Goal: Information Seeking & Learning: Learn about a topic

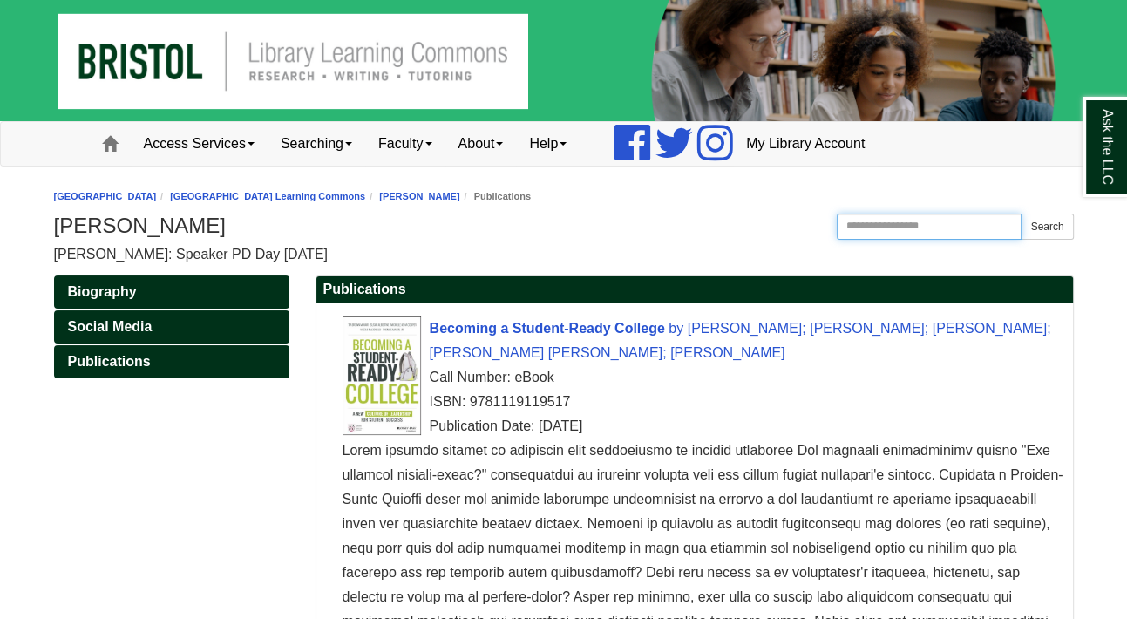
click at [929, 228] on input "Search this Guide" at bounding box center [930, 227] width 186 height 26
type input "*********"
click at [1021, 214] on button "Search" at bounding box center [1047, 227] width 52 height 26
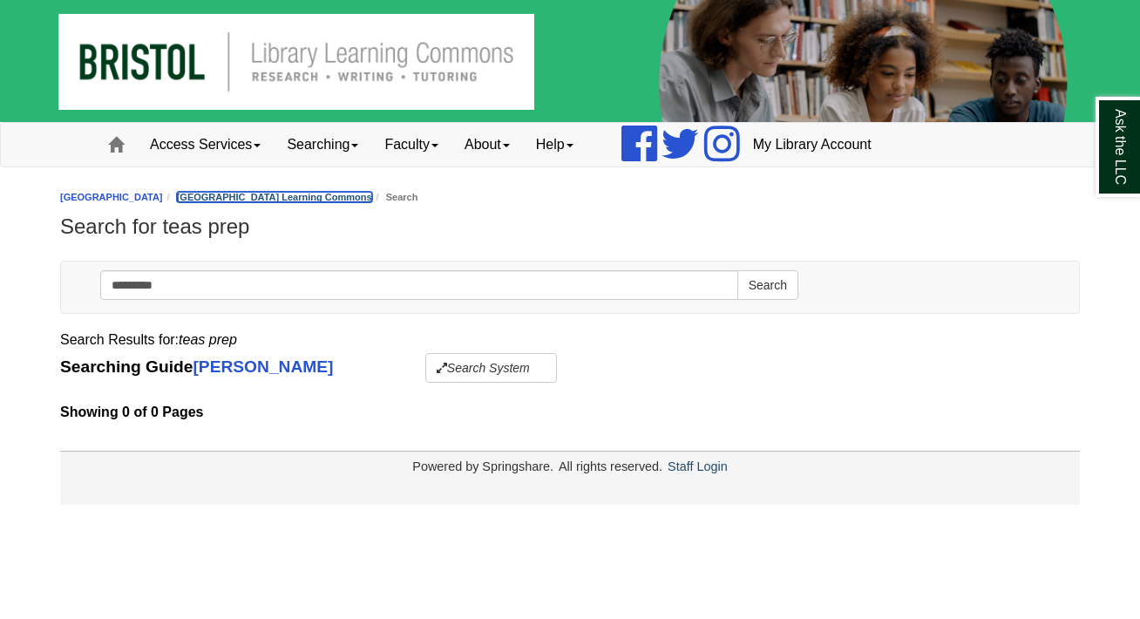
click at [302, 192] on link "[GEOGRAPHIC_DATA] Learning Commons" at bounding box center [274, 197] width 195 height 10
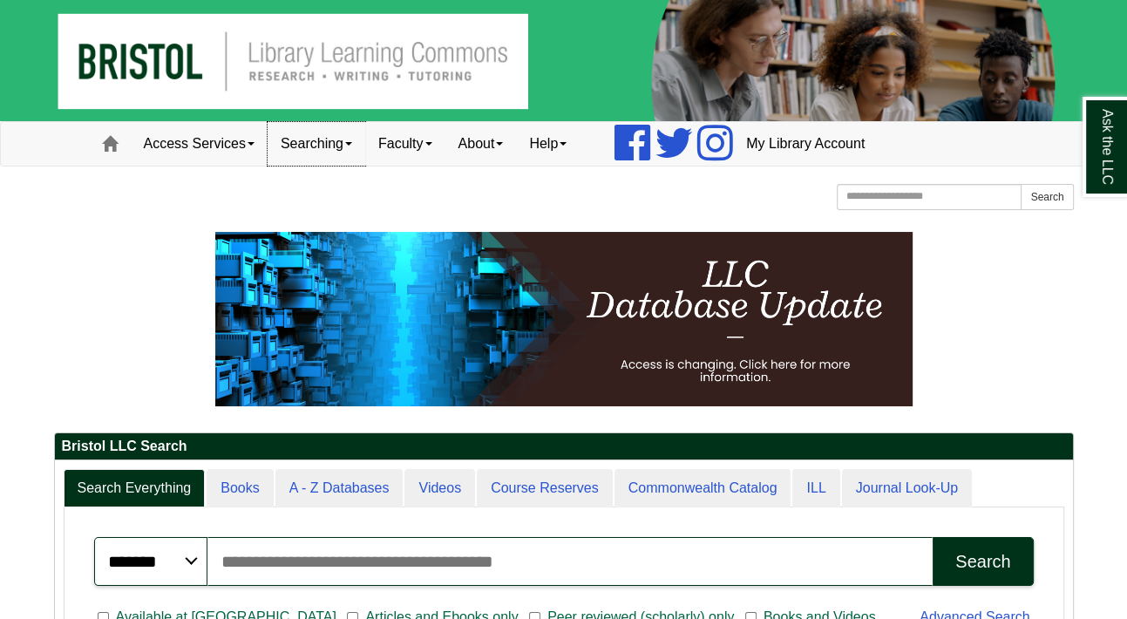
click at [307, 141] on link "Searching" at bounding box center [317, 144] width 98 height 44
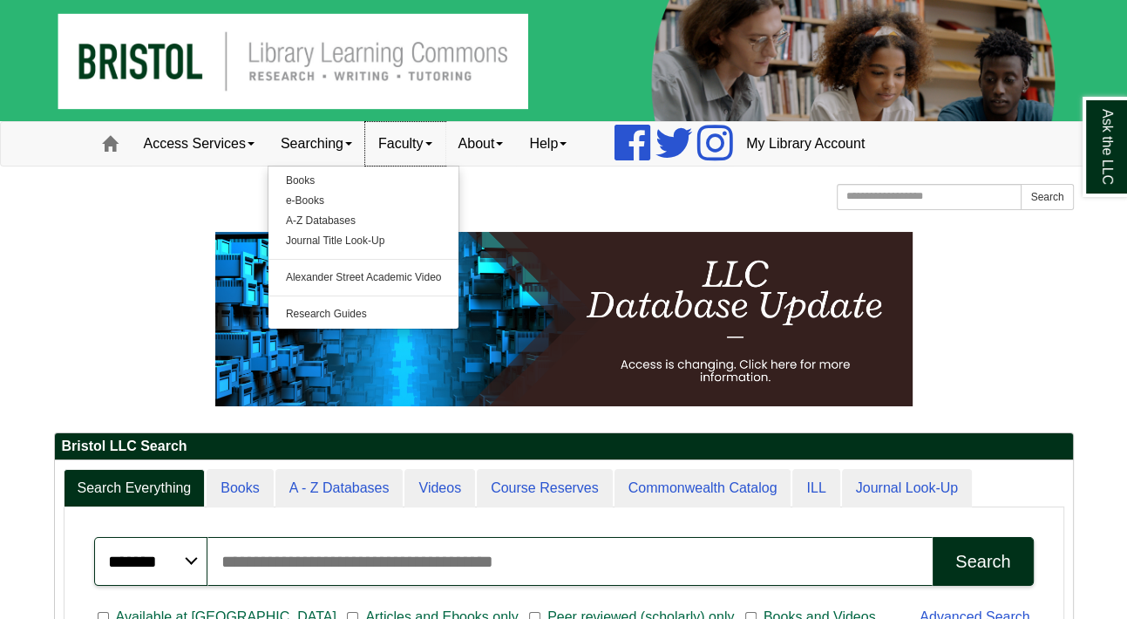
click at [422, 134] on link "Faculty" at bounding box center [405, 144] width 80 height 44
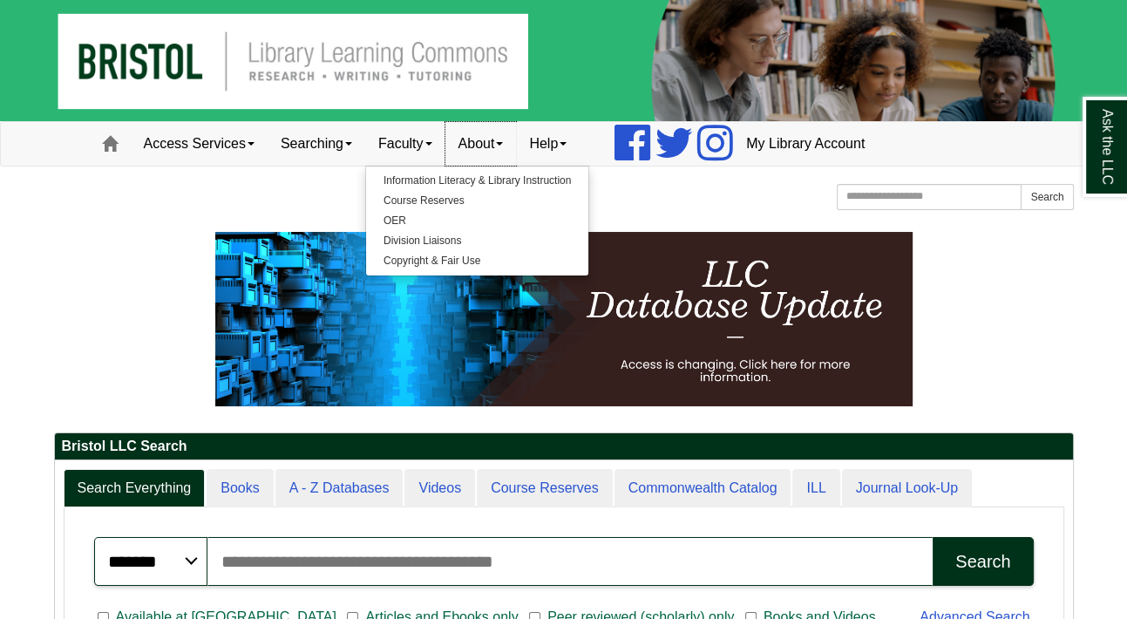
click at [499, 134] on link "About" at bounding box center [480, 144] width 71 height 44
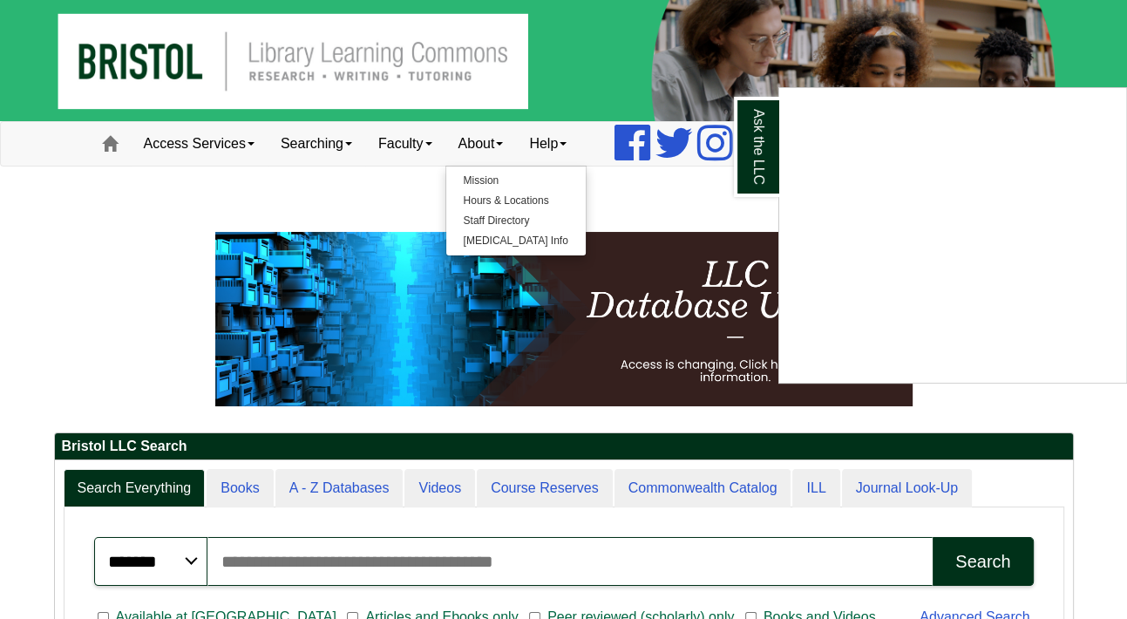
click at [294, 78] on div "Ask the LLC" at bounding box center [563, 309] width 1127 height 619
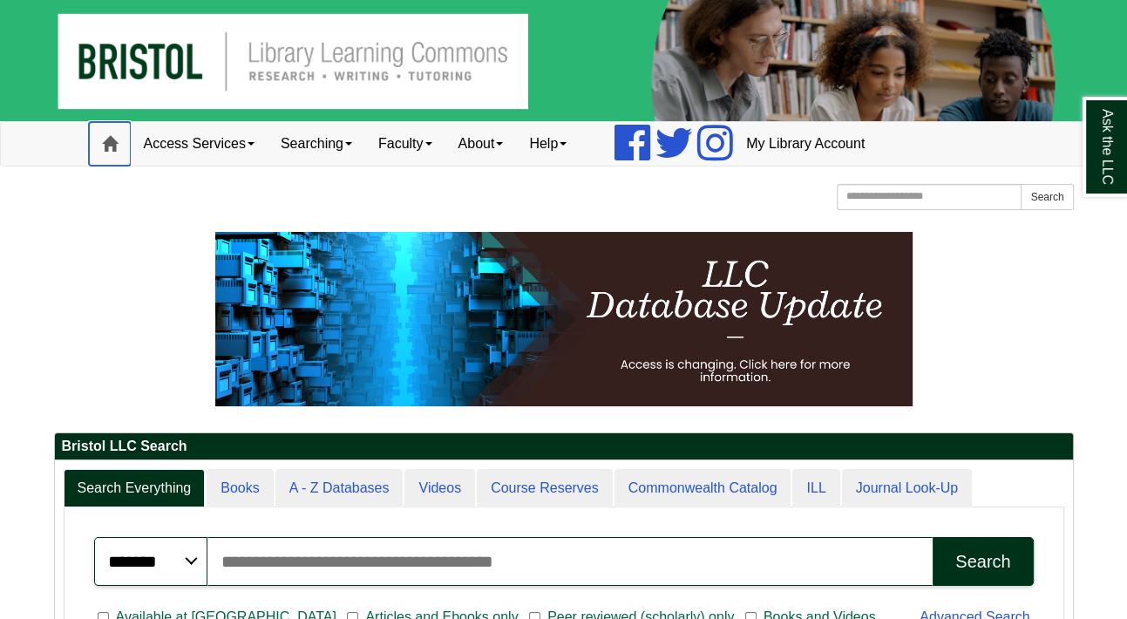
click at [119, 148] on link "Home" at bounding box center [110, 144] width 42 height 44
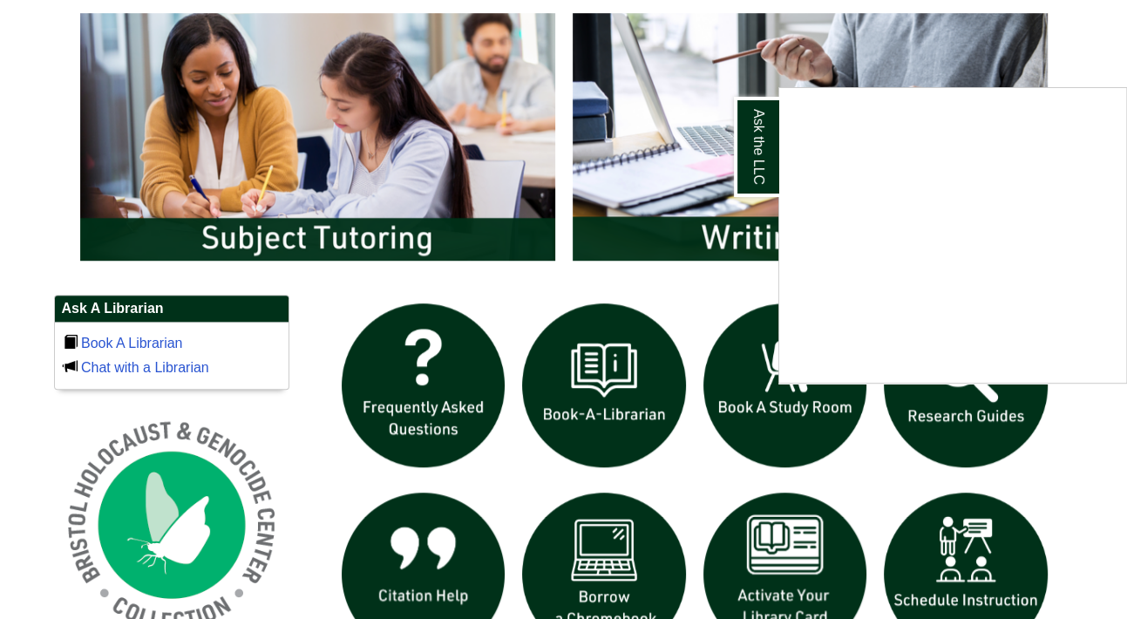
scroll to position [959, 0]
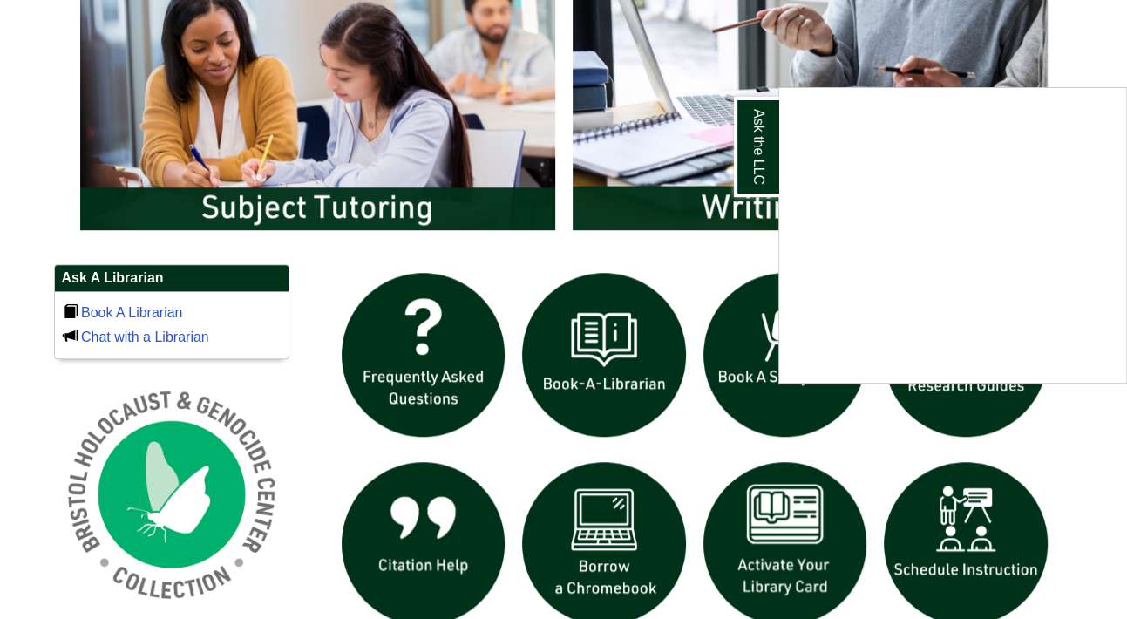
click at [1011, 411] on div "Ask the LLC" at bounding box center [563, 309] width 1127 height 619
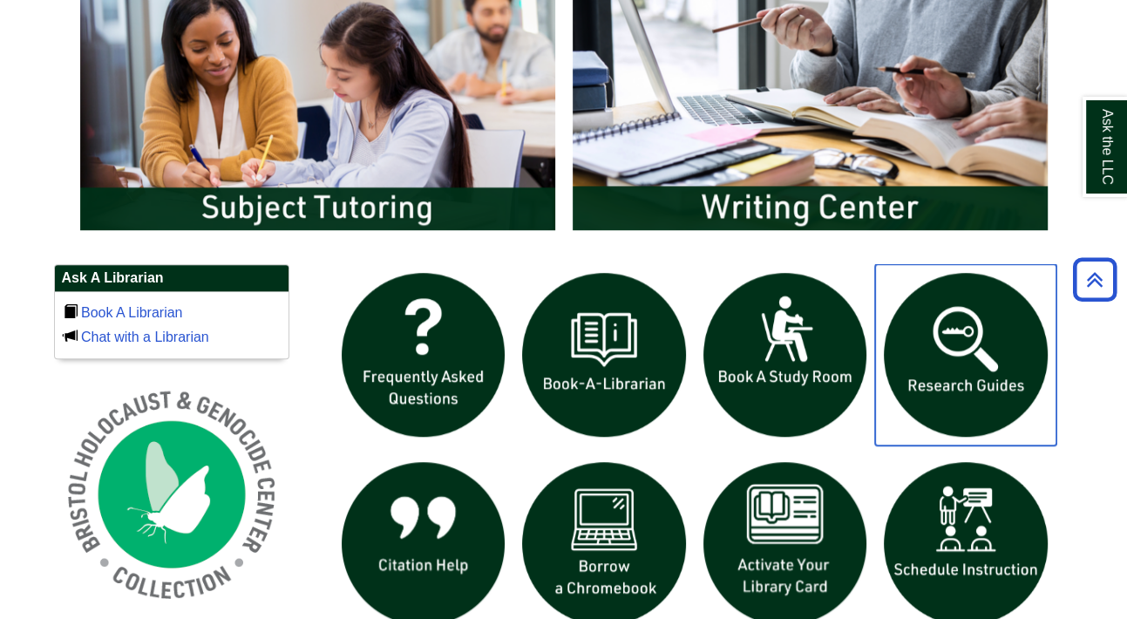
click at [955, 368] on img "slideshow" at bounding box center [965, 354] width 181 height 181
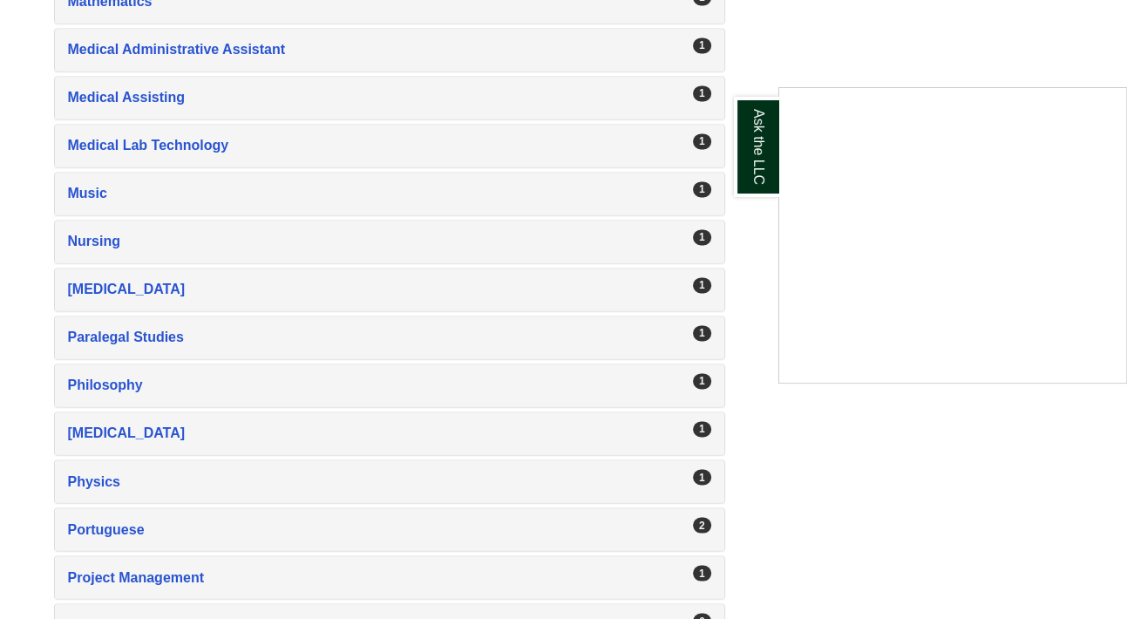
scroll to position [2341, 0]
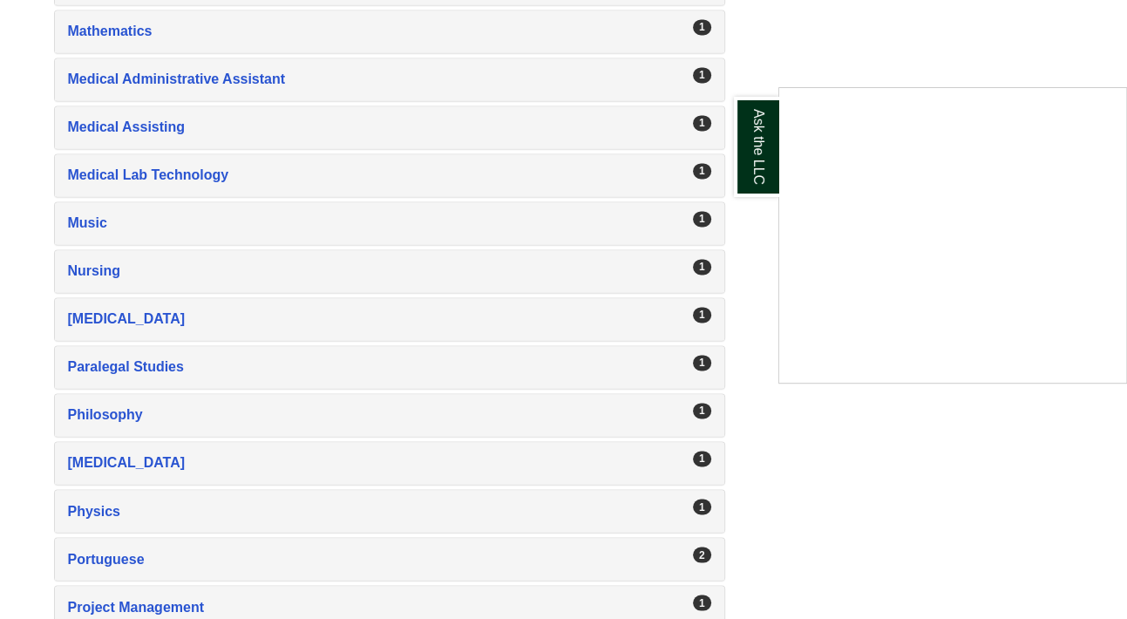
click at [694, 248] on div "Ask the LLC" at bounding box center [563, 309] width 1127 height 619
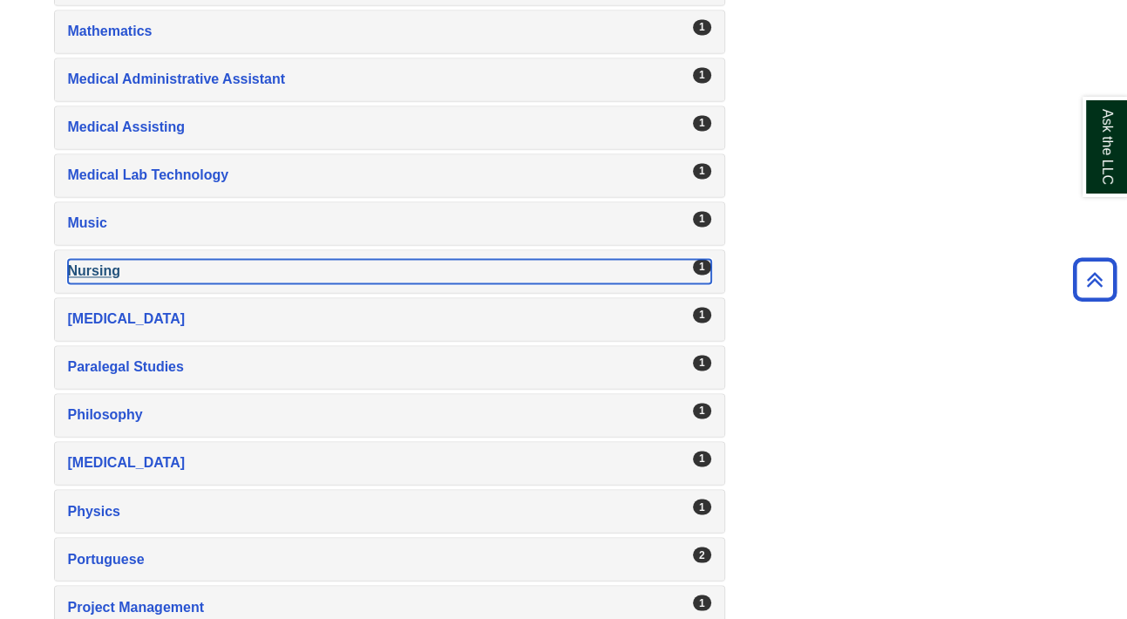
click at [86, 259] on div "Nursing , 1 guides" at bounding box center [389, 271] width 643 height 24
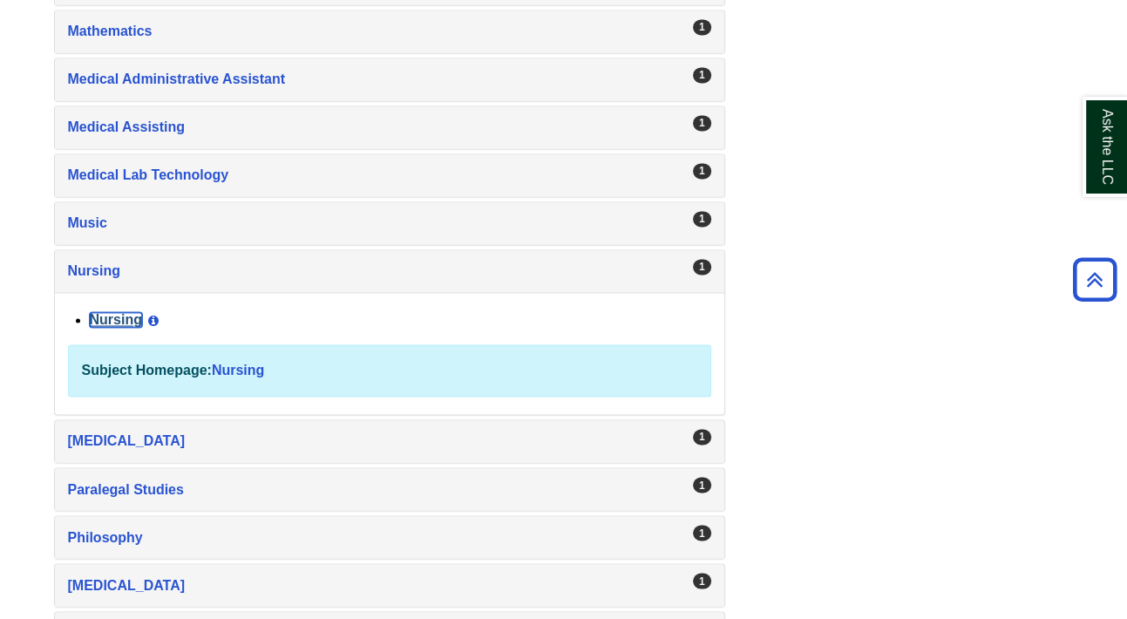
click at [123, 312] on link "Nursing" at bounding box center [116, 319] width 52 height 15
click at [241, 363] on link "Nursing" at bounding box center [238, 370] width 52 height 15
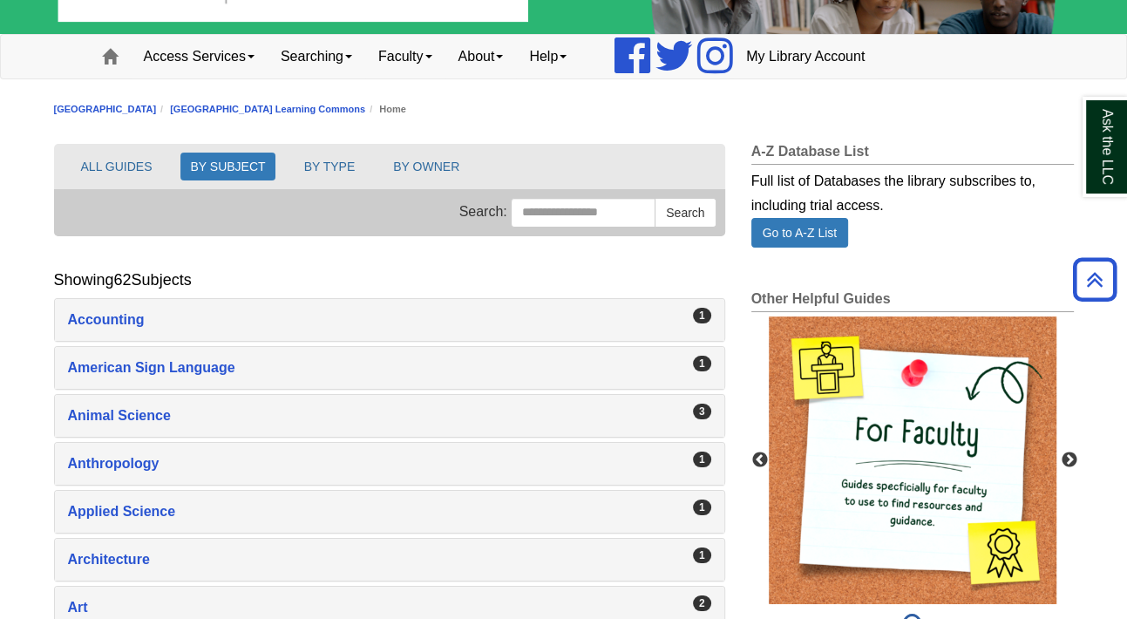
scroll to position [0, 0]
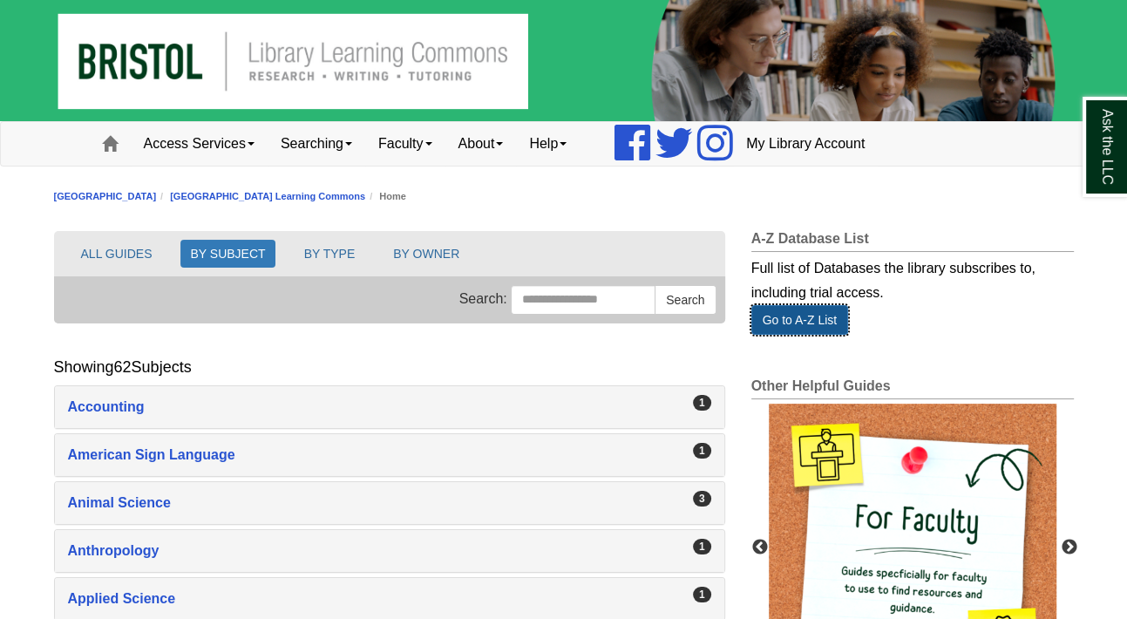
click at [788, 323] on link "Go to A-Z List" at bounding box center [800, 320] width 98 height 30
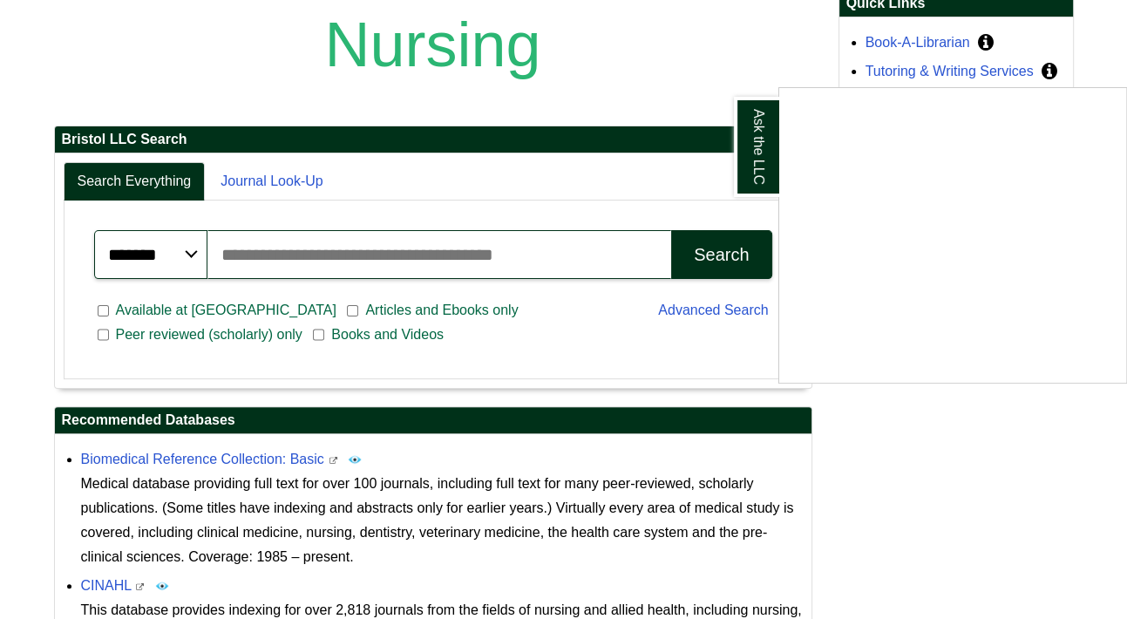
scroll to position [134, 0]
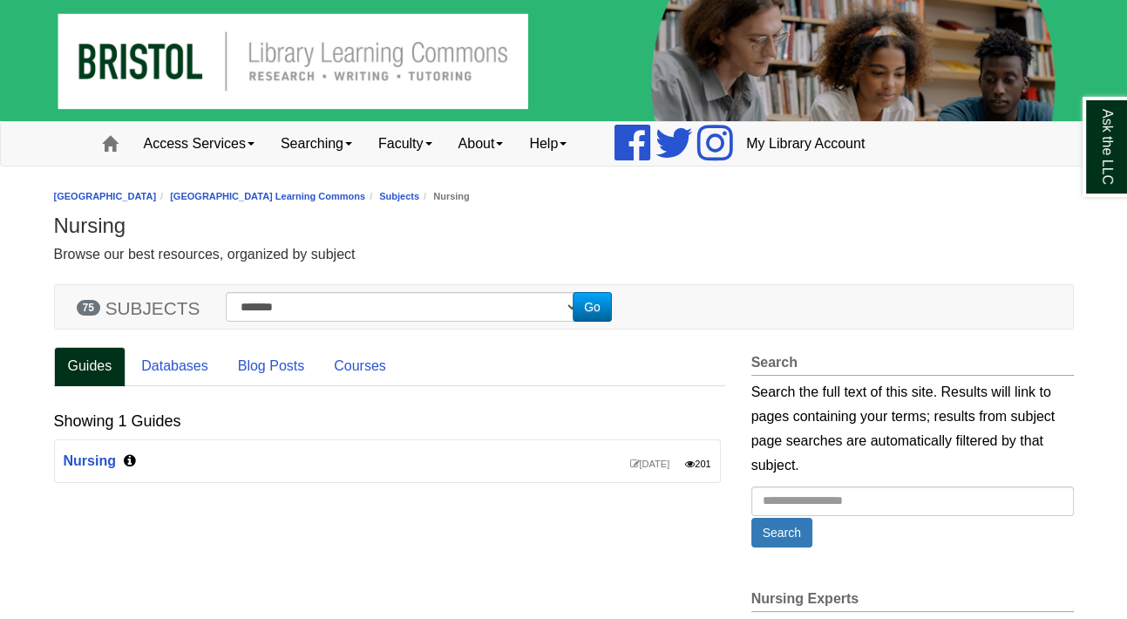
click at [132, 456] on icon "Content by Subject" at bounding box center [130, 460] width 12 height 14
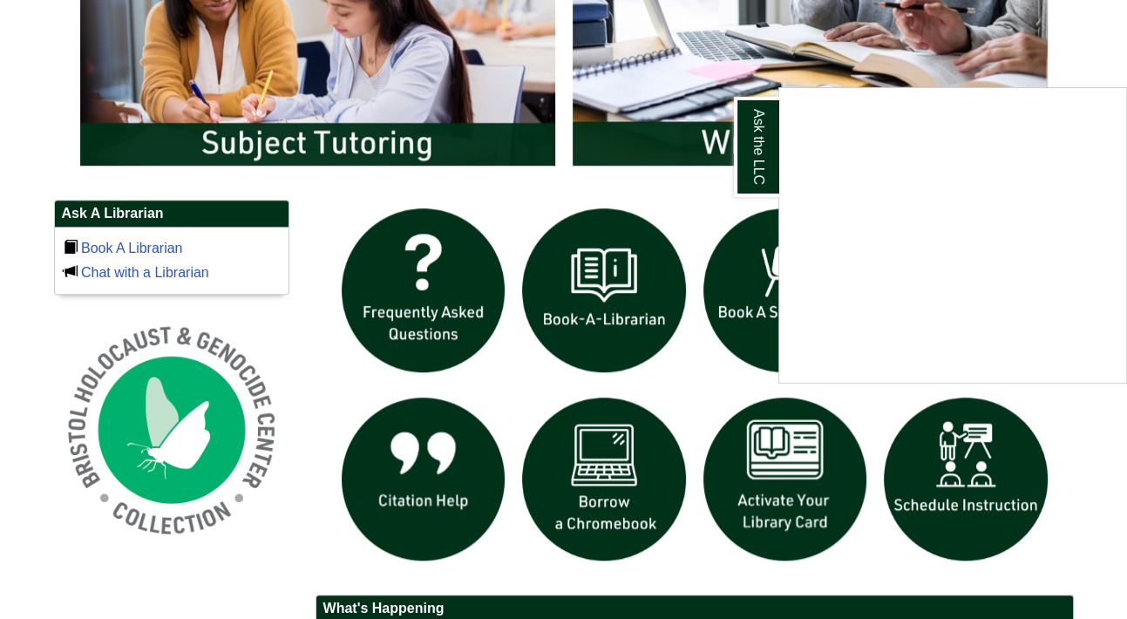
scroll to position [1024, 0]
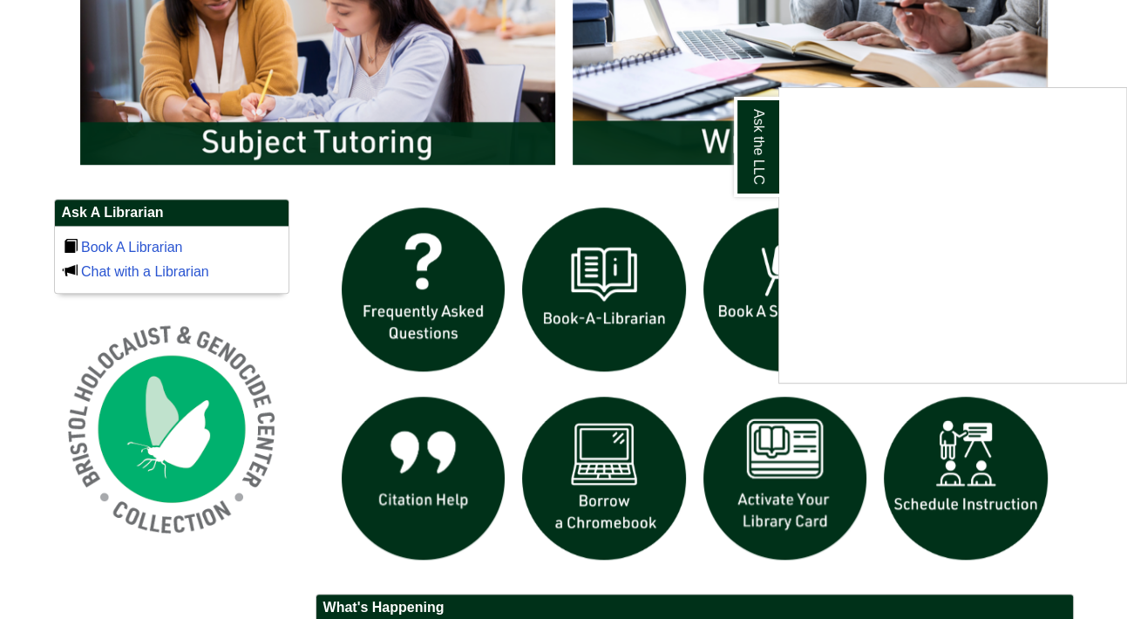
click at [436, 315] on div "Ask the LLC" at bounding box center [563, 309] width 1127 height 619
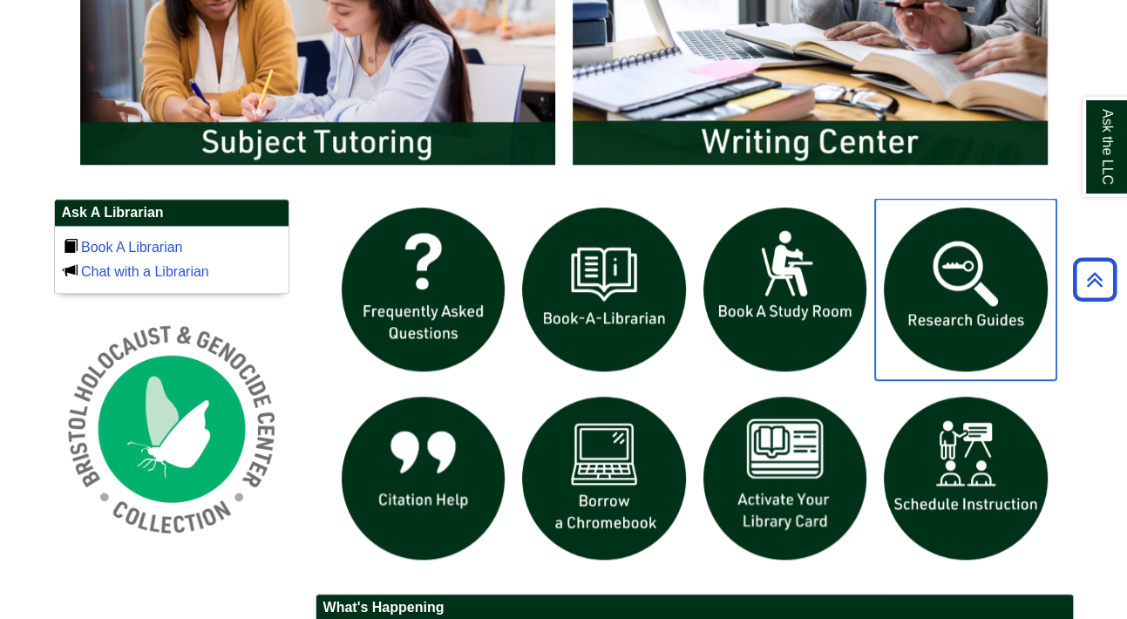
click at [956, 316] on img "slideshow" at bounding box center [965, 289] width 181 height 181
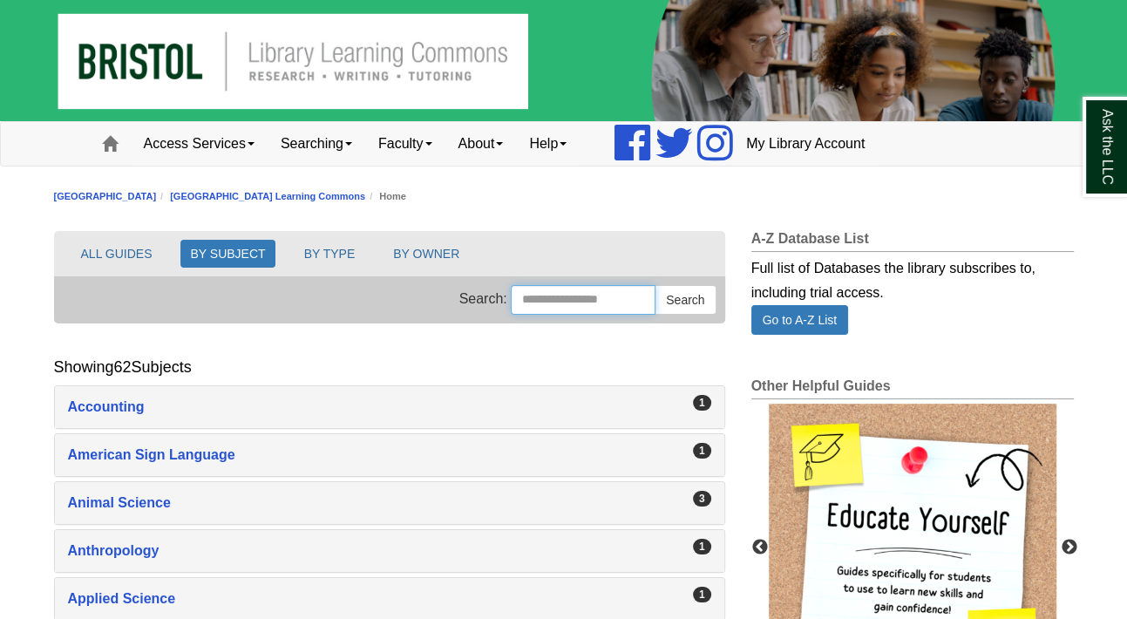
click at [589, 297] on input "Search this Group" at bounding box center [583, 300] width 145 height 30
click at [339, 235] on li "ALL GUIDES BY SUBJECT BY TYPE BY OWNER" at bounding box center [389, 253] width 671 height 45
click at [331, 253] on button "BY TYPE" at bounding box center [330, 254] width 71 height 28
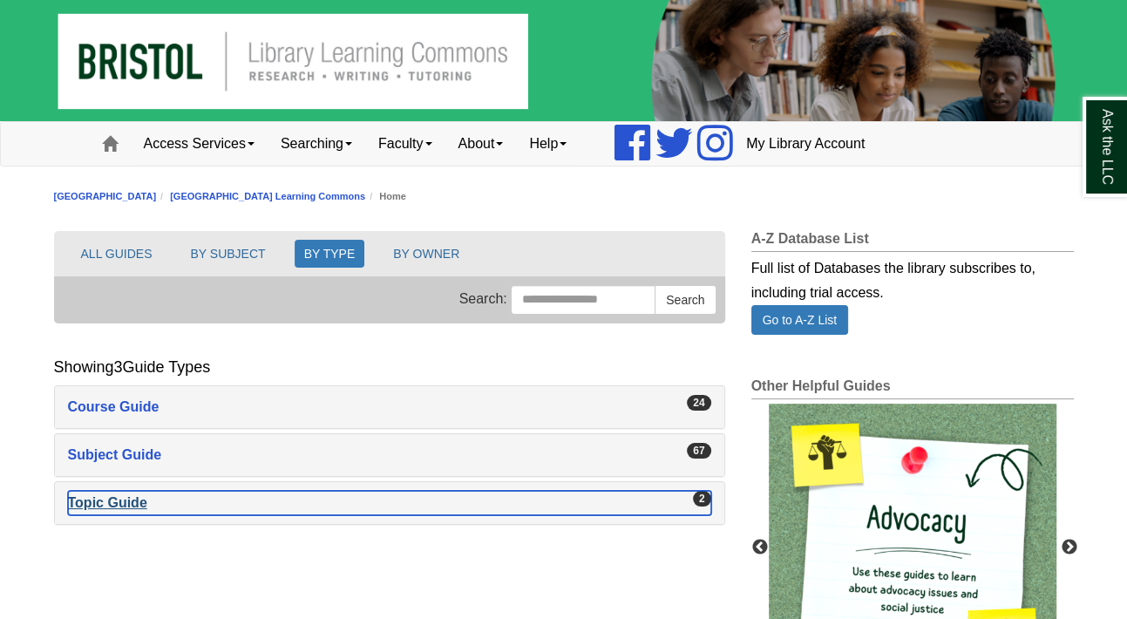
click at [199, 507] on div "Topic Guide , 2 guides" at bounding box center [389, 503] width 643 height 24
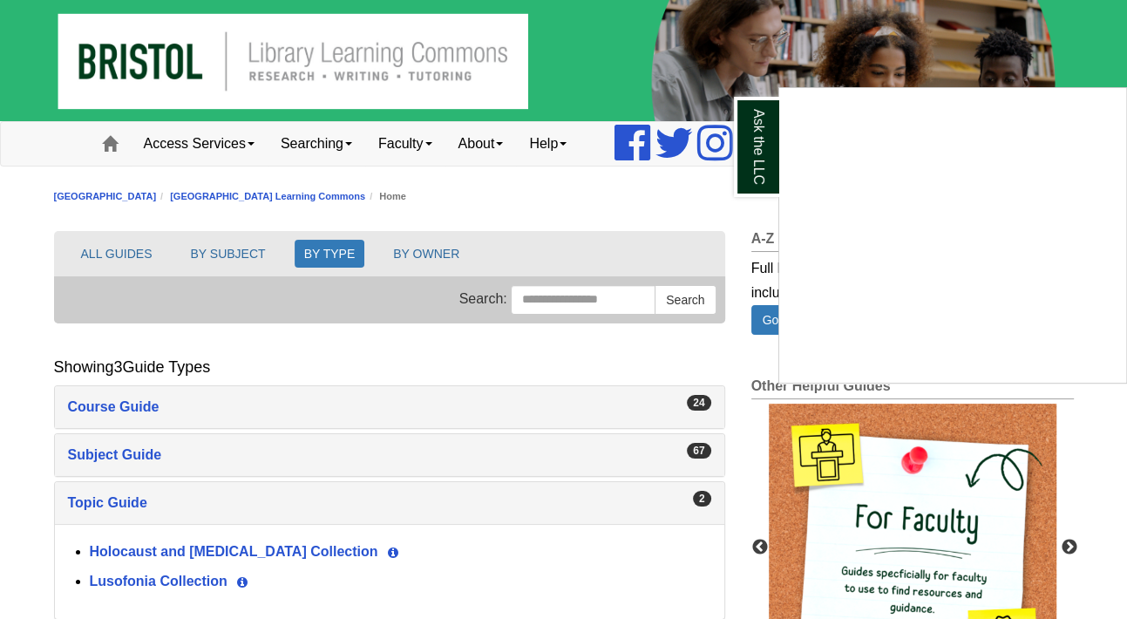
click at [303, 448] on div "Ask the LLC" at bounding box center [563, 309] width 1127 height 619
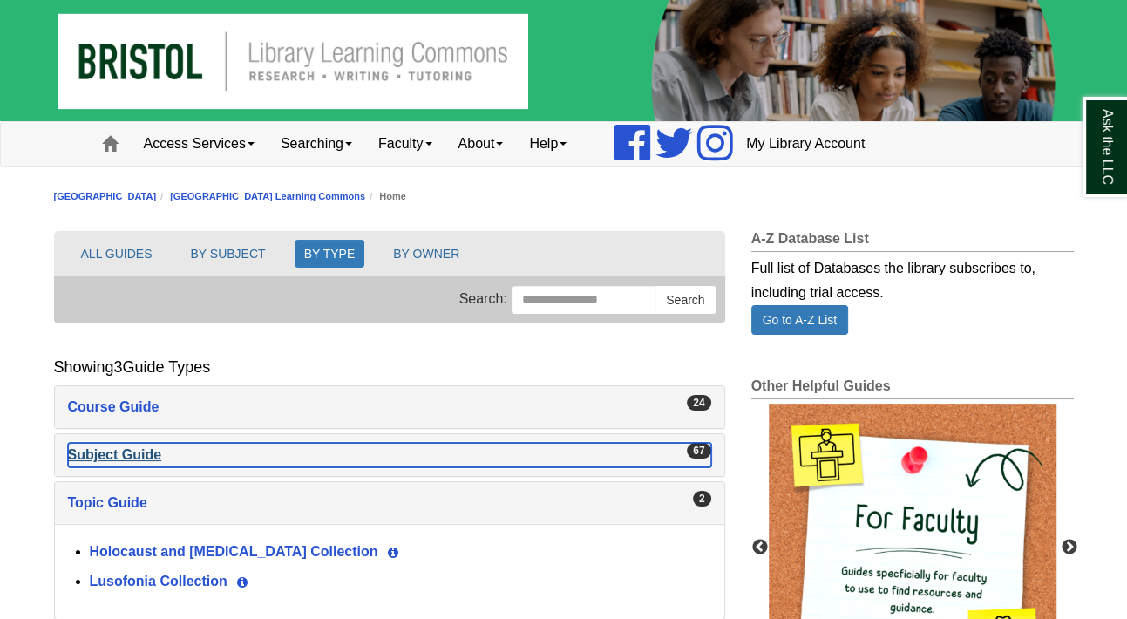
click at [289, 458] on div "Subject Guide , 67 guides" at bounding box center [389, 455] width 643 height 24
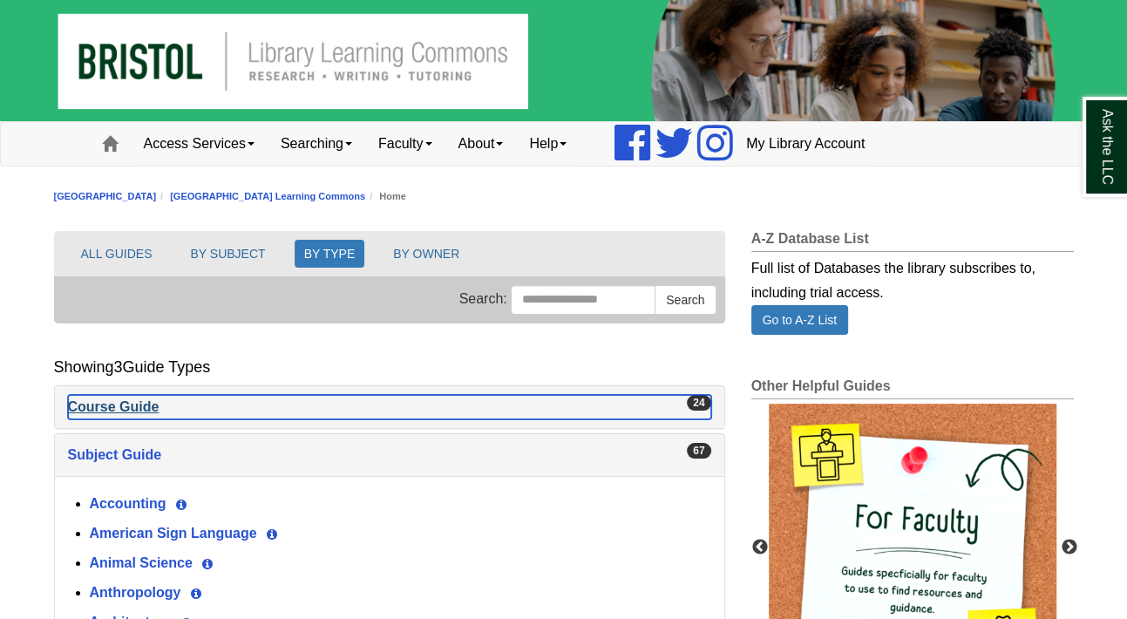
click at [194, 407] on div "Course Guide , 24 guides" at bounding box center [389, 407] width 643 height 24
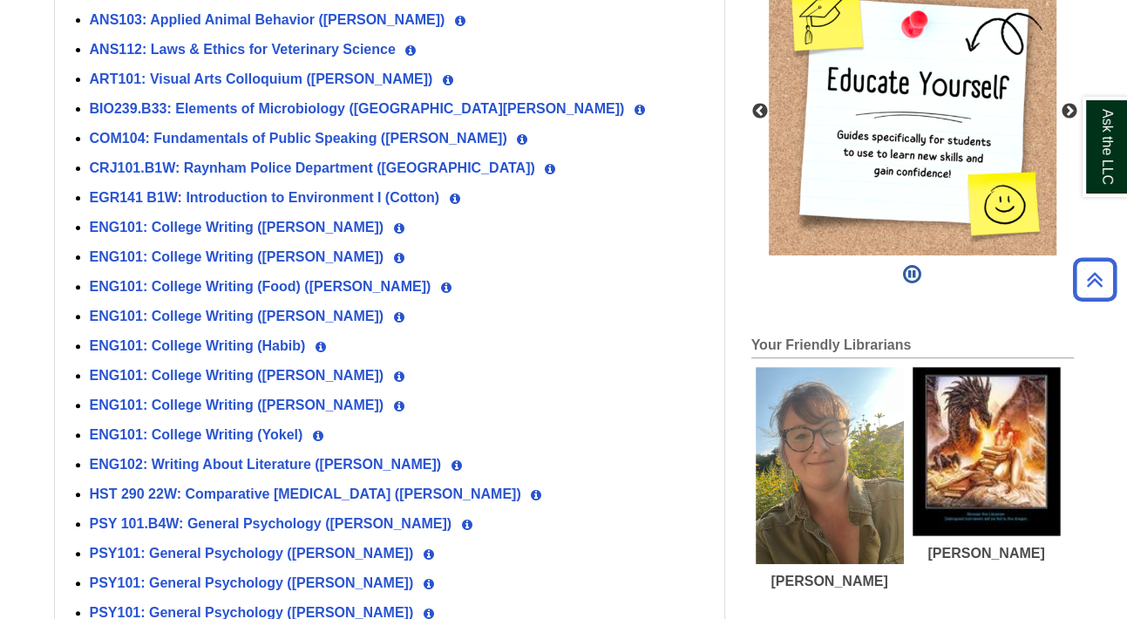
scroll to position [174, 0]
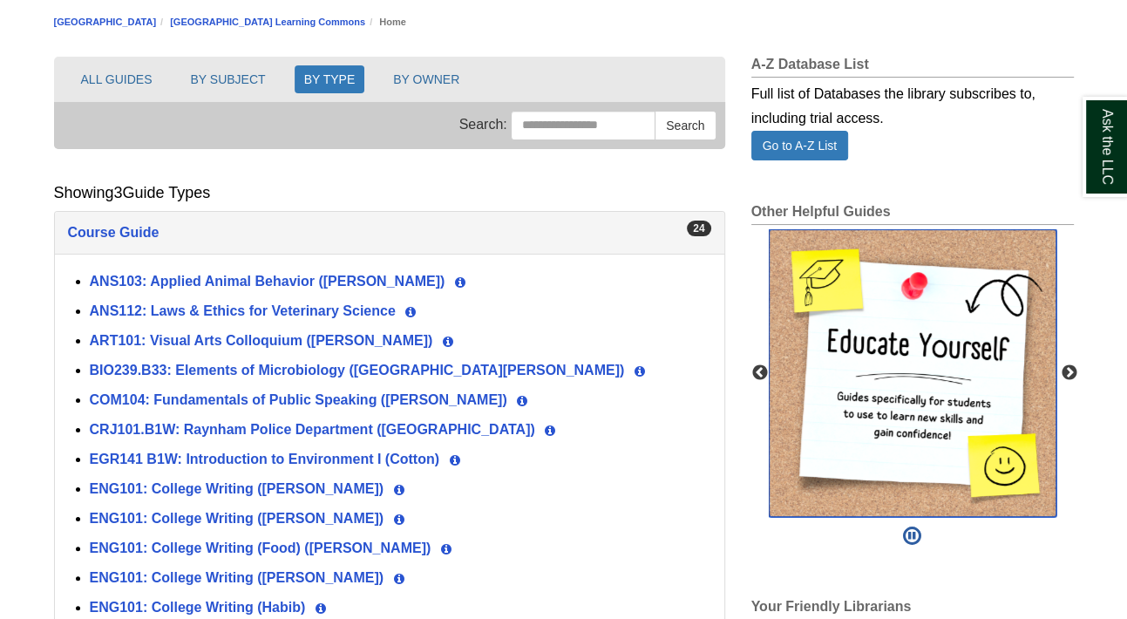
click at [962, 376] on img "slideshow" at bounding box center [913, 373] width 288 height 288
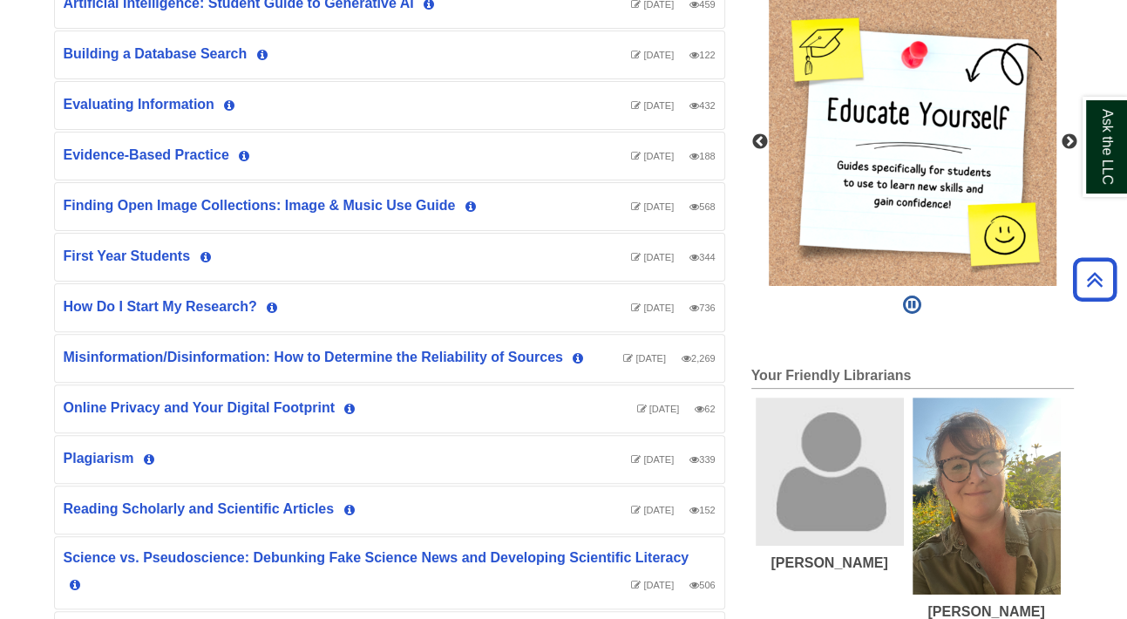
scroll to position [436, 0]
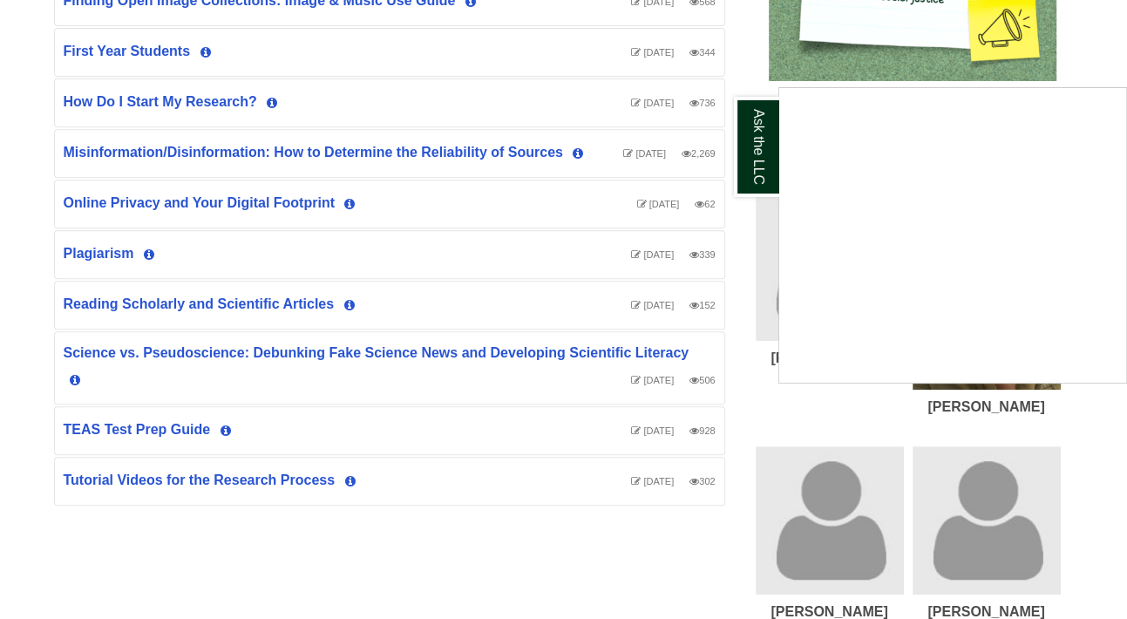
click at [196, 413] on div "Ask the LLC" at bounding box center [563, 309] width 1127 height 619
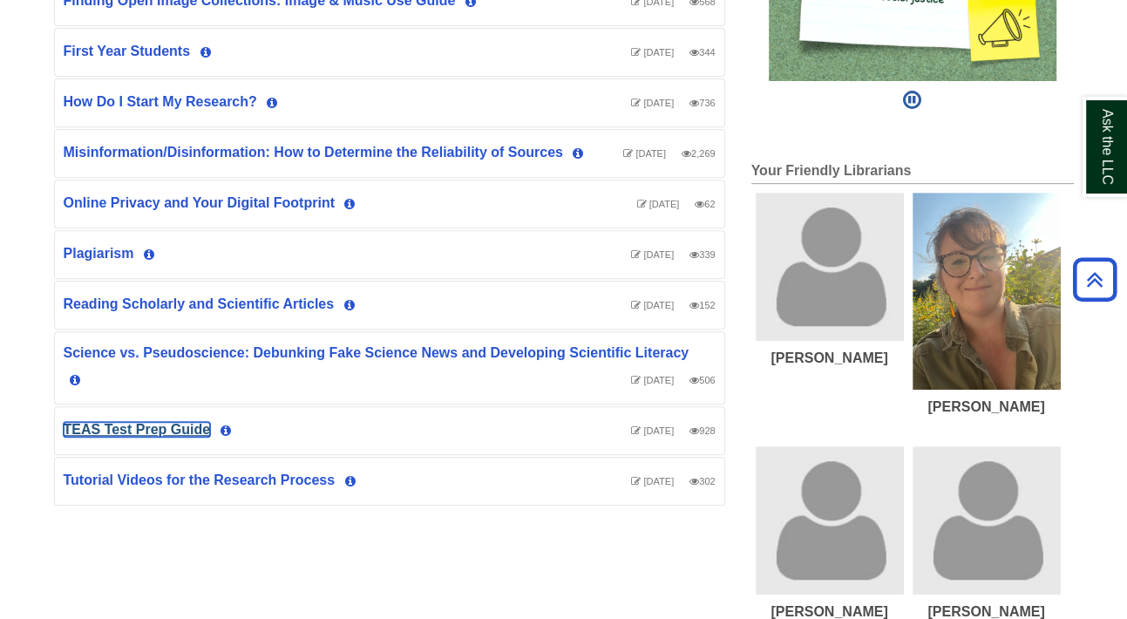
drag, startPoint x: 163, startPoint y: 412, endPoint x: 193, endPoint y: 414, distance: 29.7
click at [164, 422] on link "TEAS Test Prep Guide" at bounding box center [137, 429] width 147 height 15
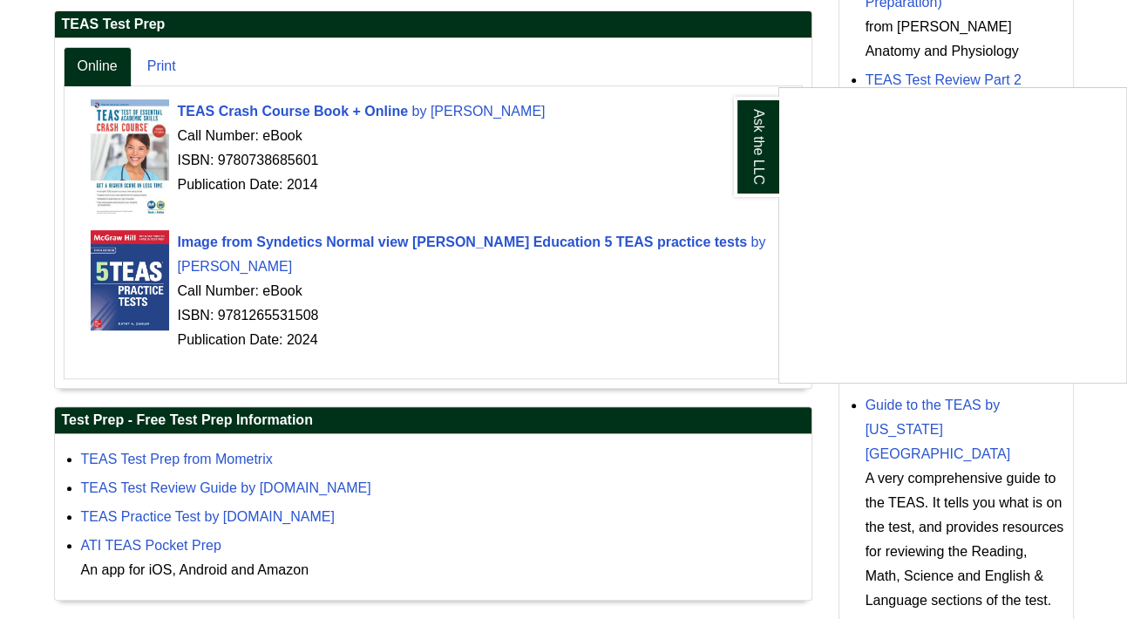
scroll to position [527, 0]
